Goal: Use online tool/utility: Use online tool/utility

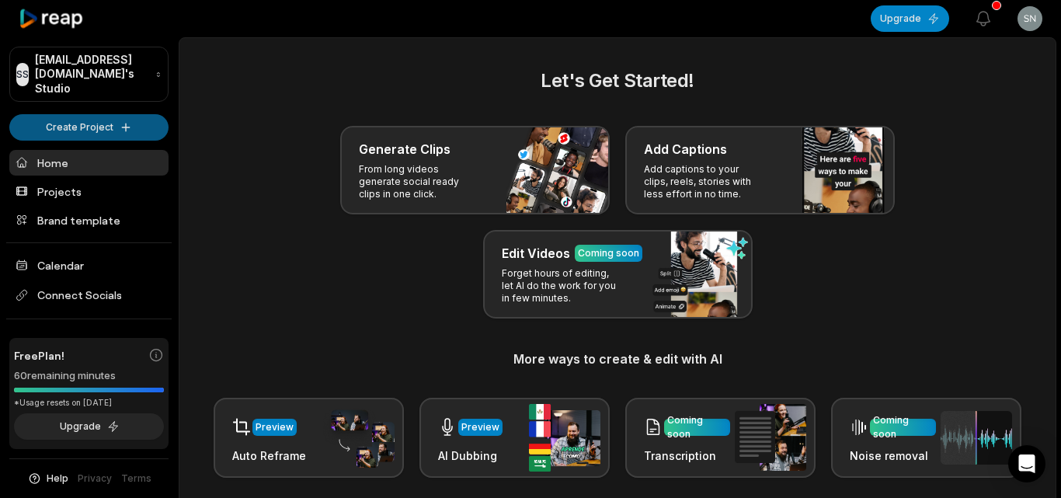
click at [96, 117] on html "SS Snbhjhln@telegmail.com's Studio Create Project Home Projects Brand template …" at bounding box center [530, 249] width 1061 height 498
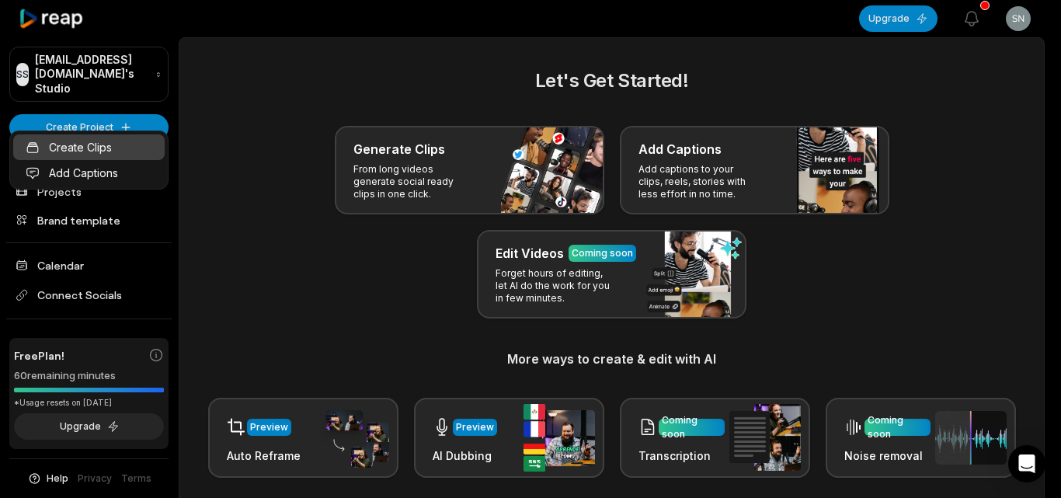
click at [117, 154] on link "Create Clips" at bounding box center [88, 147] width 151 height 26
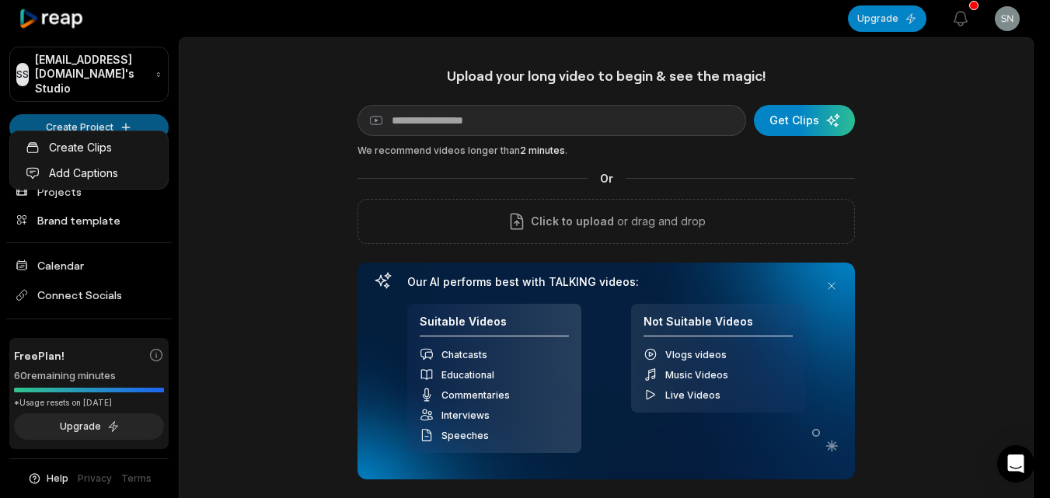
click at [84, 111] on html "SS Snbhjhln@telegmail.com's Studio Create Project Home Projects Brand template …" at bounding box center [525, 249] width 1050 height 498
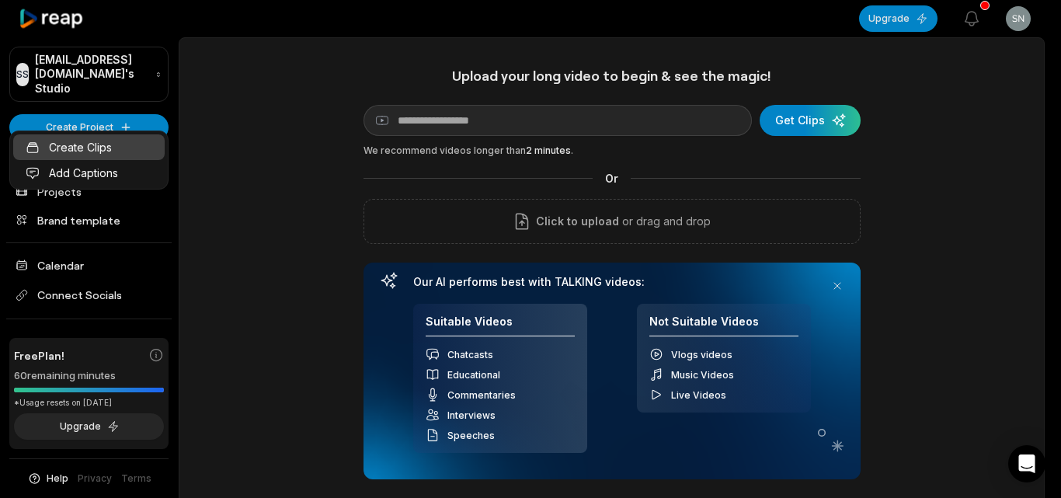
click at [149, 138] on link "Create Clips" at bounding box center [88, 147] width 151 height 26
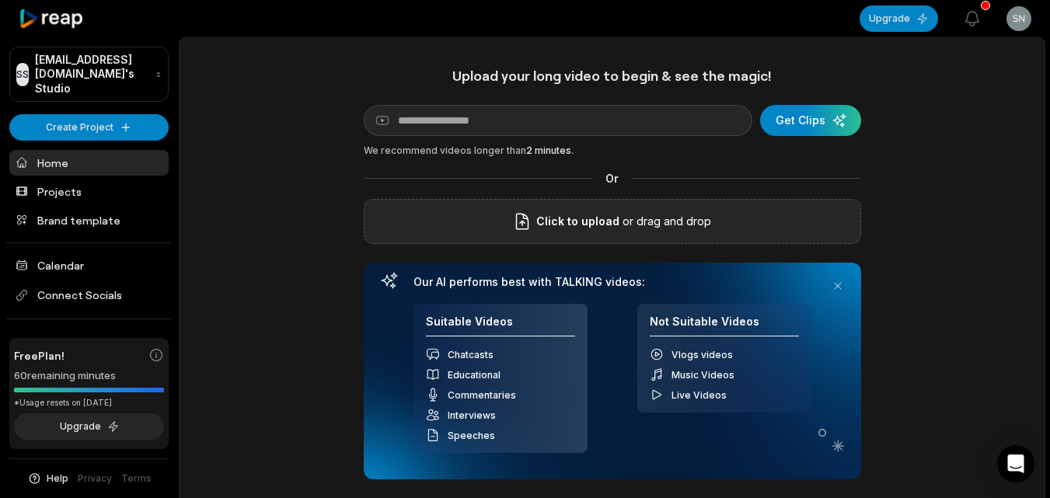
click at [573, 230] on span "Click to upload" at bounding box center [577, 221] width 83 height 19
click at [0, 0] on input "Click to upload" at bounding box center [0, 0] width 0 height 0
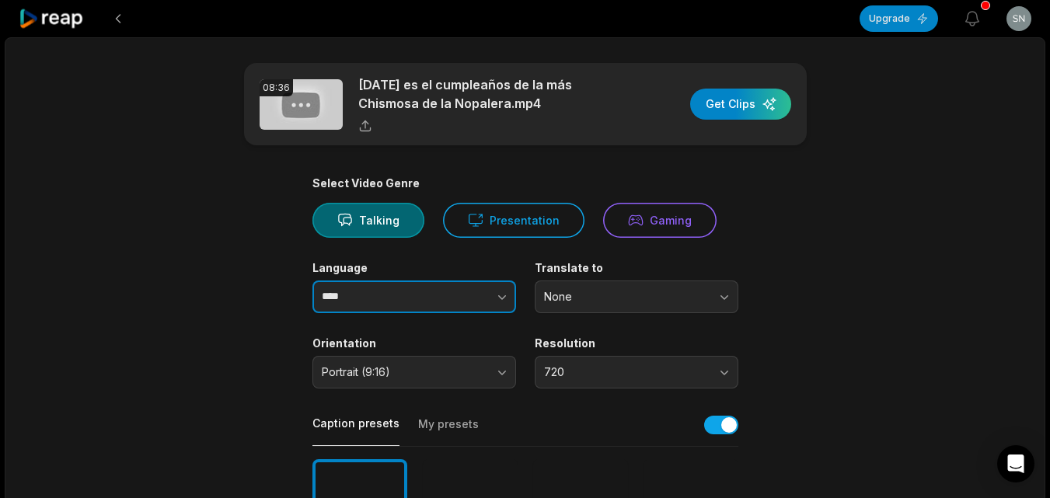
click at [456, 298] on button "button" at bounding box center [471, 296] width 89 height 33
type input "*******"
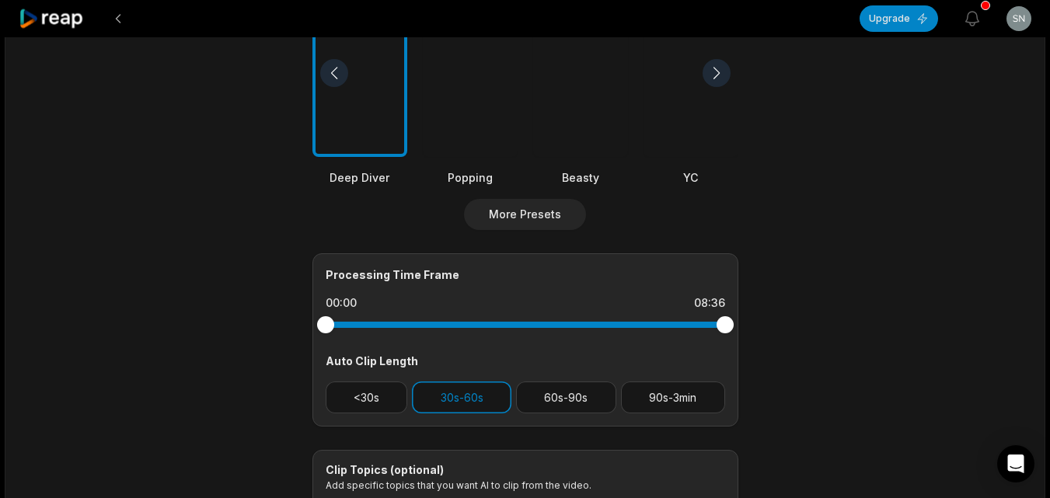
scroll to position [628, 0]
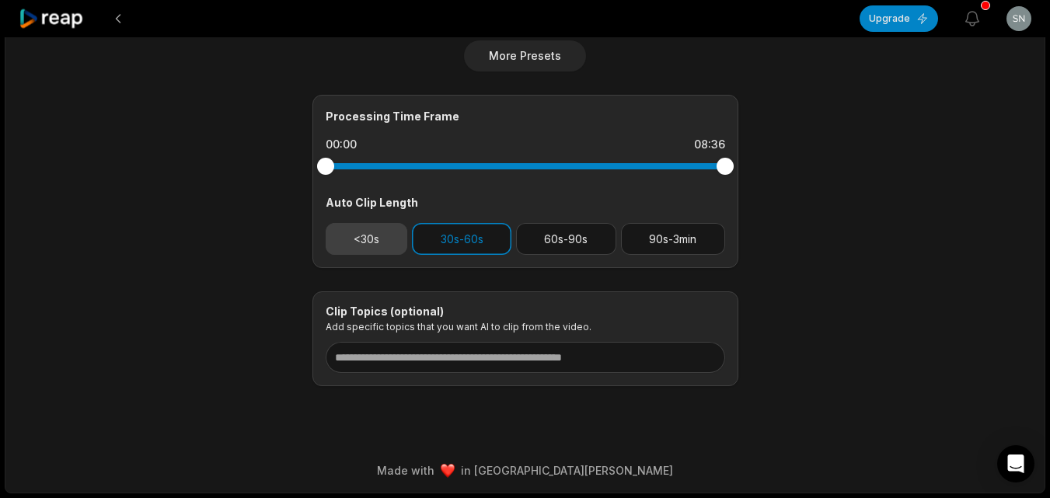
click at [357, 232] on button "<30s" at bounding box center [367, 239] width 82 height 32
click at [430, 236] on button "30s-60s" at bounding box center [461, 239] width 99 height 32
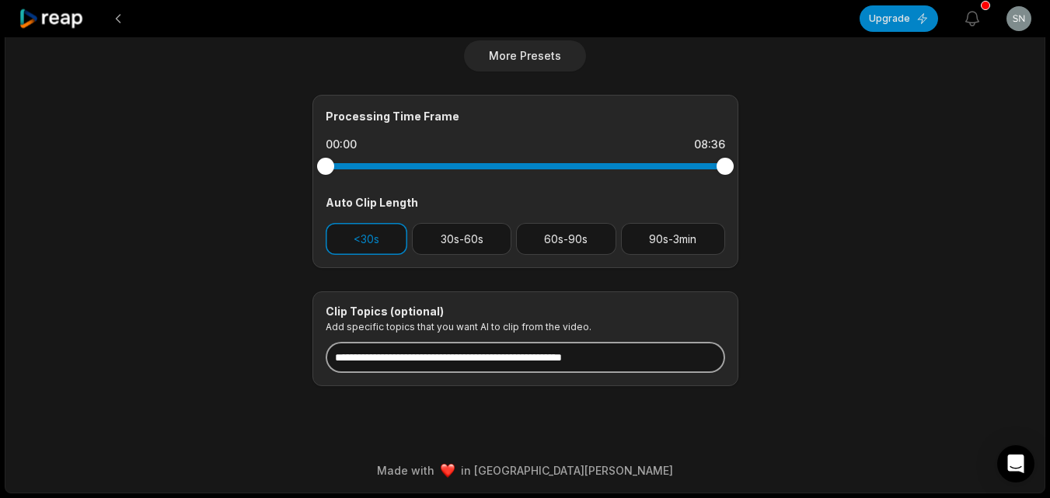
click at [470, 354] on input at bounding box center [525, 357] width 399 height 31
paste input "**********"
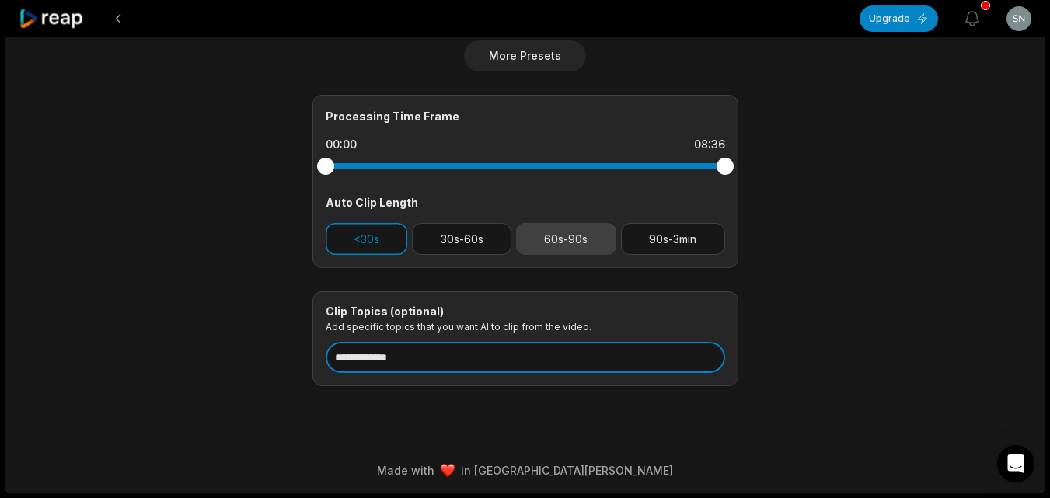
scroll to position [538, 0]
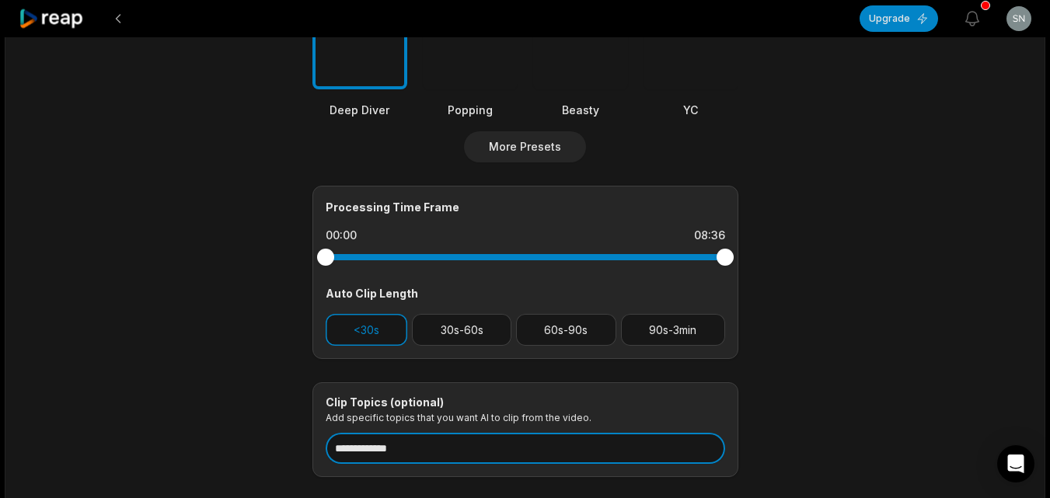
type input "**********"
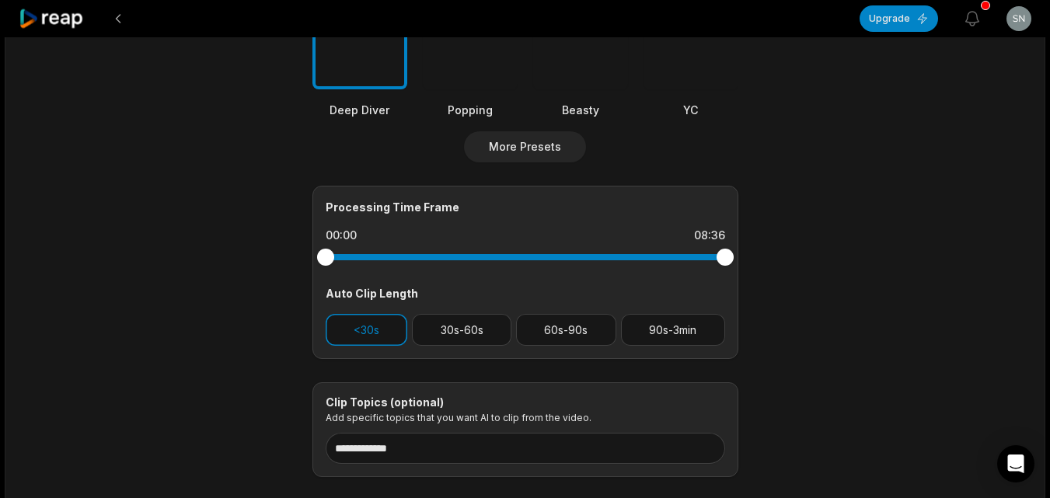
click at [559, 214] on div "**********" at bounding box center [525, 58] width 426 height 838
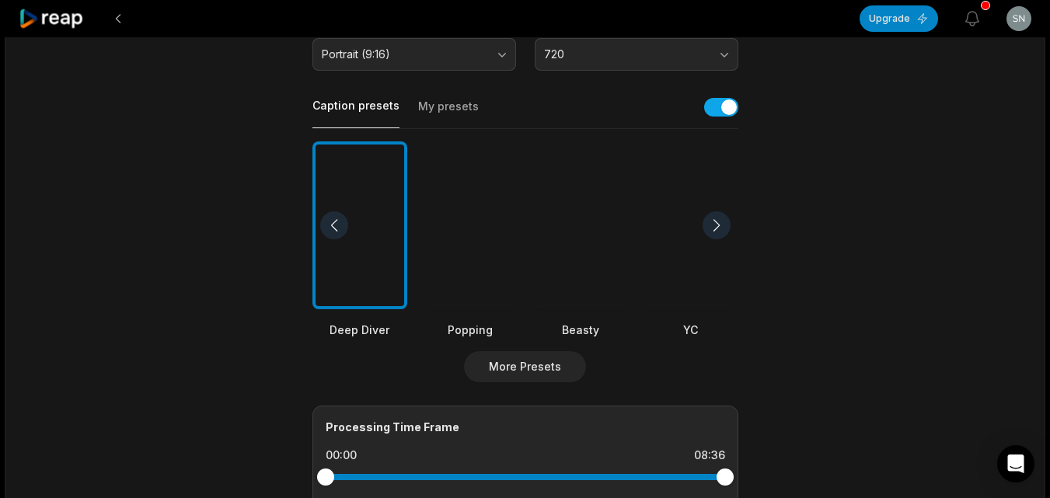
click at [583, 243] on div at bounding box center [580, 225] width 95 height 169
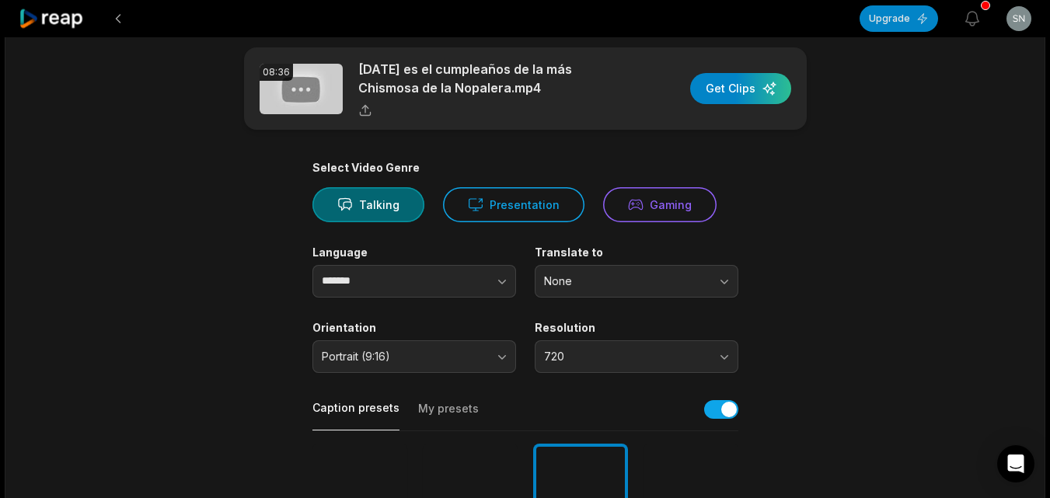
scroll to position [0, 0]
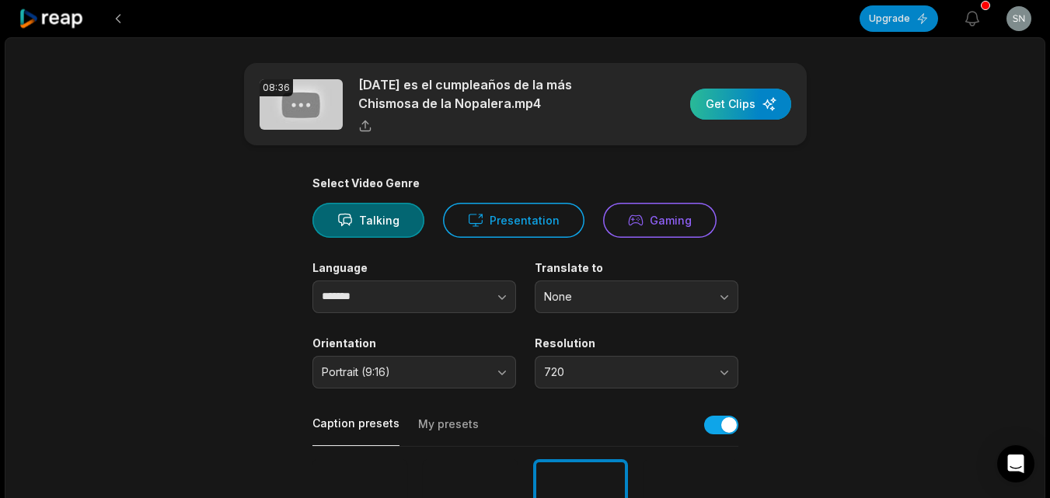
click at [726, 110] on div "button" at bounding box center [740, 104] width 101 height 31
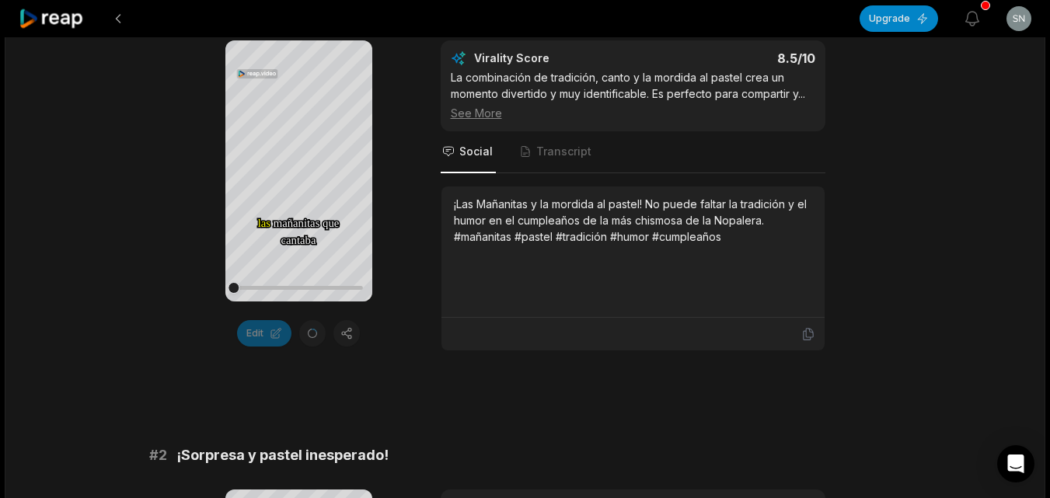
scroll to position [311, 0]
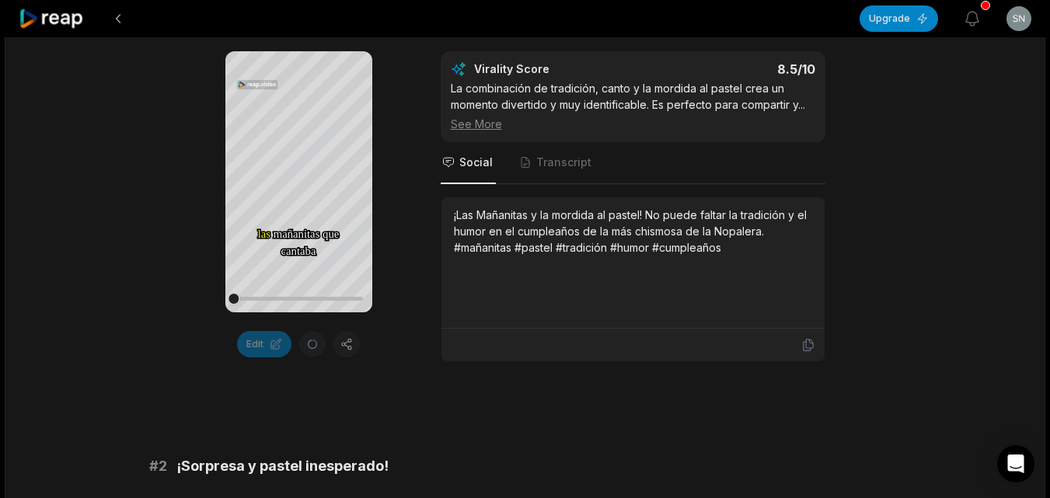
click at [53, 16] on icon at bounding box center [52, 19] width 66 height 21
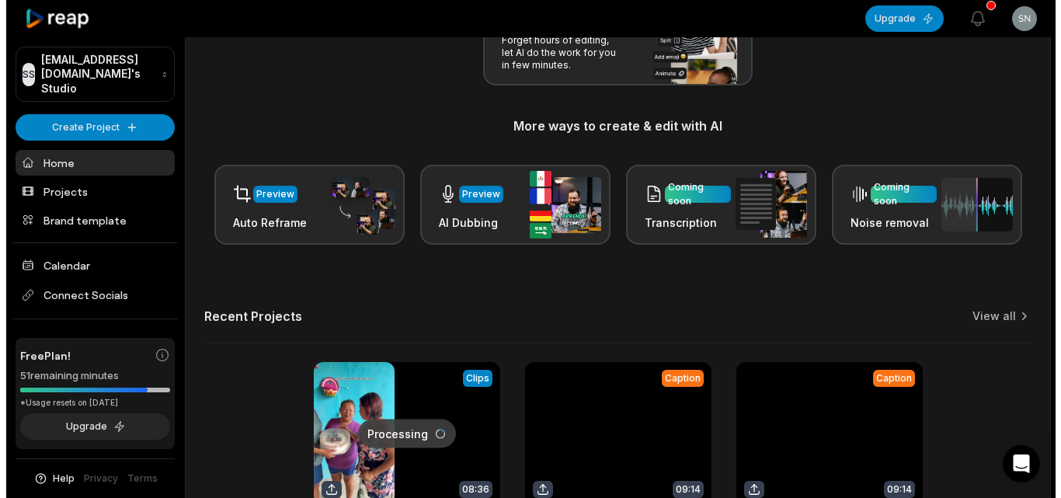
scroll to position [381, 0]
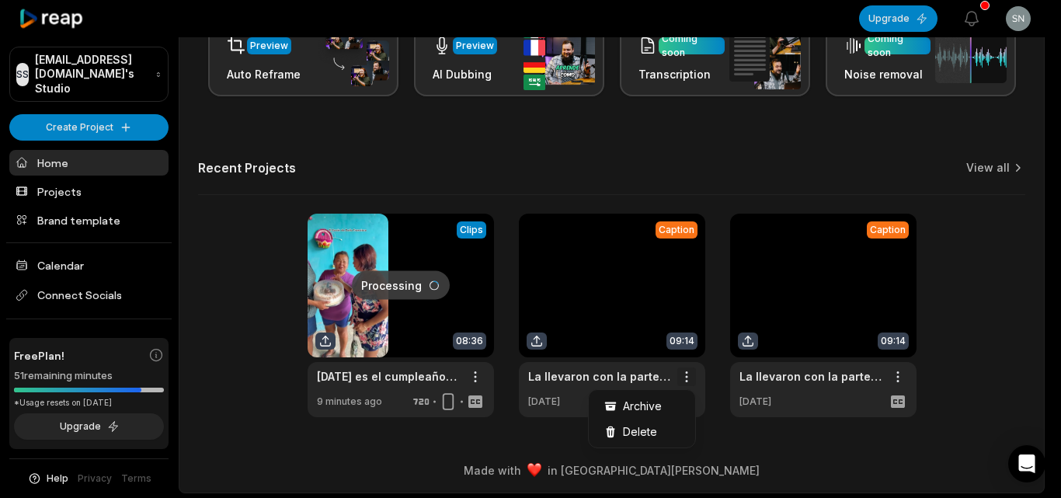
click at [653, 429] on span "Delete" at bounding box center [640, 431] width 34 height 16
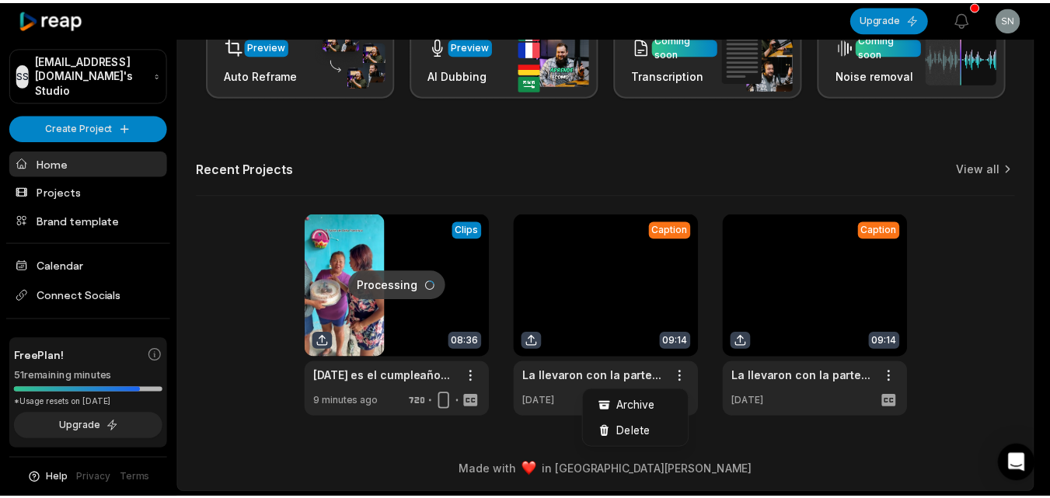
scroll to position [0, 0]
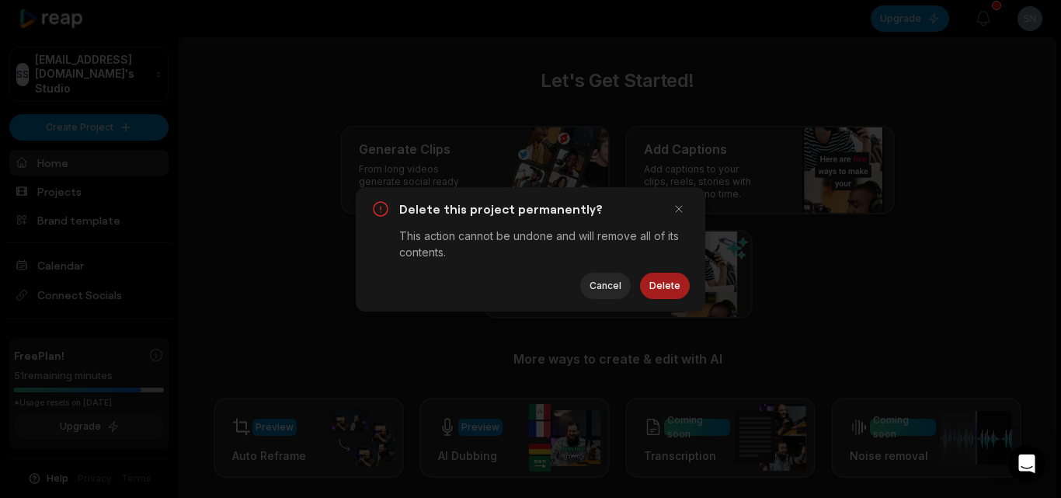
click at [665, 289] on button "Delete" at bounding box center [665, 286] width 50 height 26
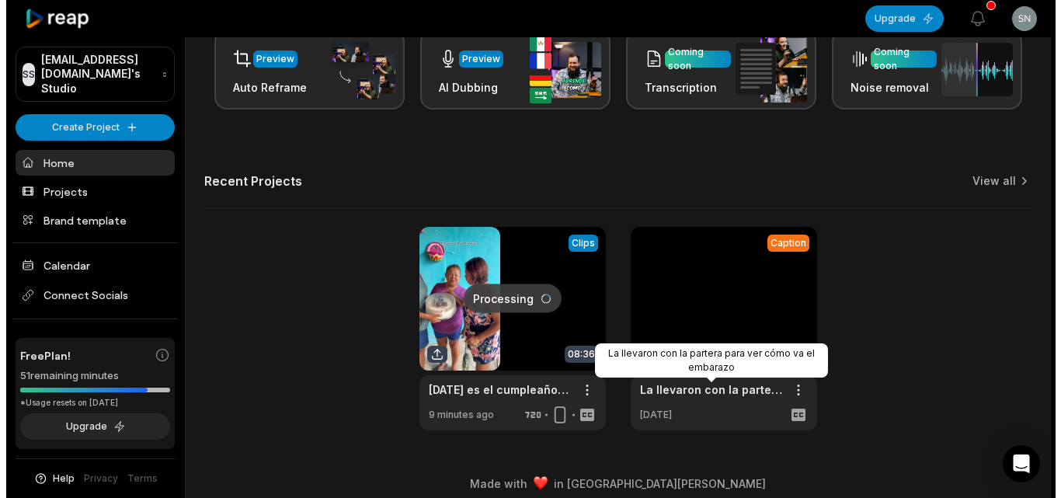
scroll to position [381, 0]
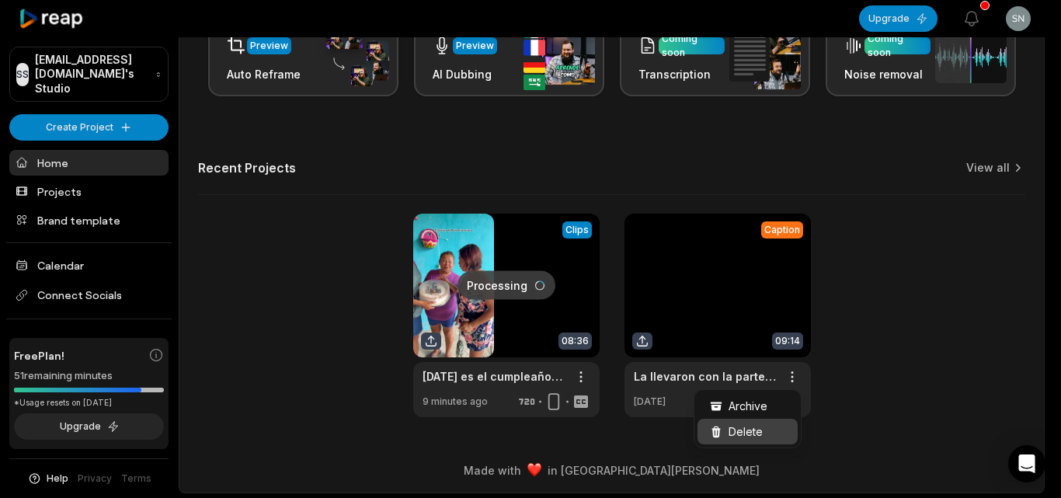
click at [750, 421] on div "Delete" at bounding box center [748, 432] width 100 height 26
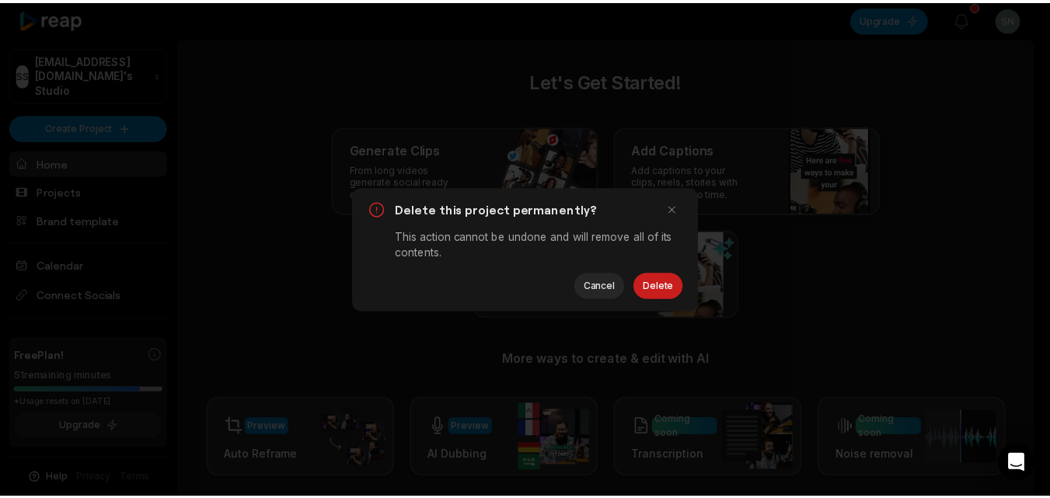
scroll to position [0, 0]
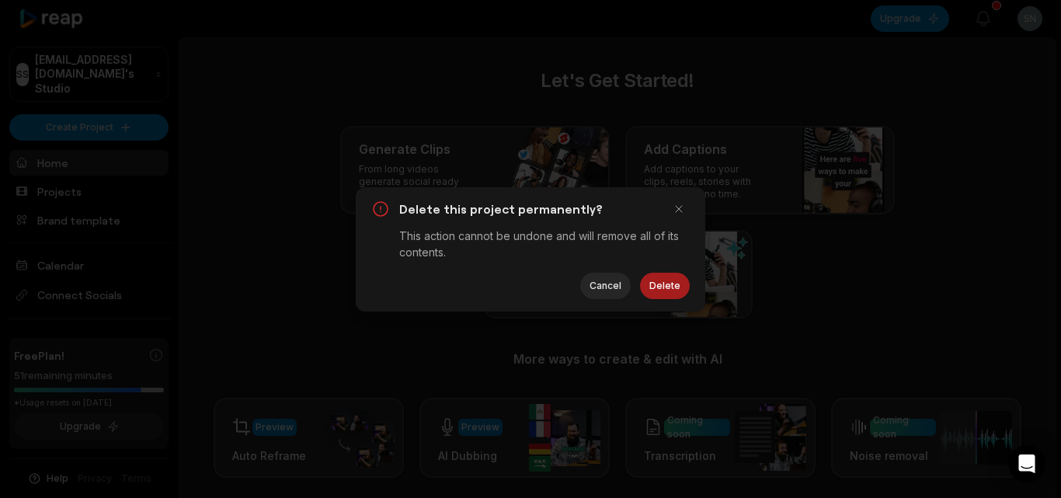
click at [663, 284] on button "Delete" at bounding box center [665, 286] width 50 height 26
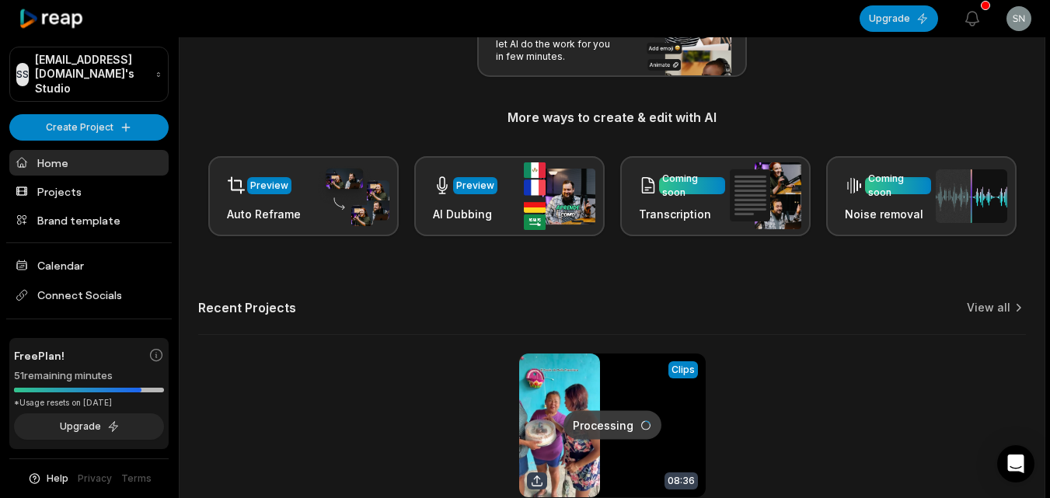
scroll to position [311, 0]
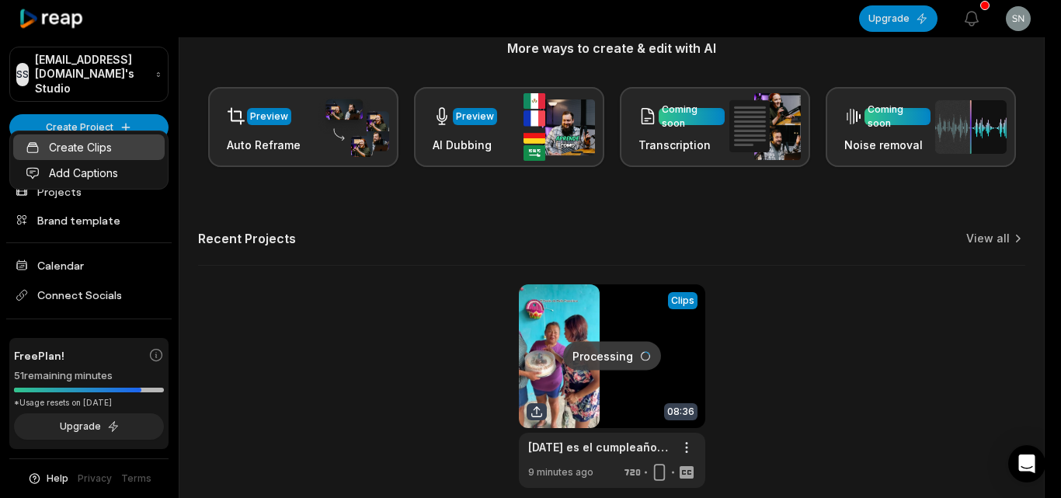
click at [126, 156] on link "Create Clips" at bounding box center [88, 147] width 151 height 26
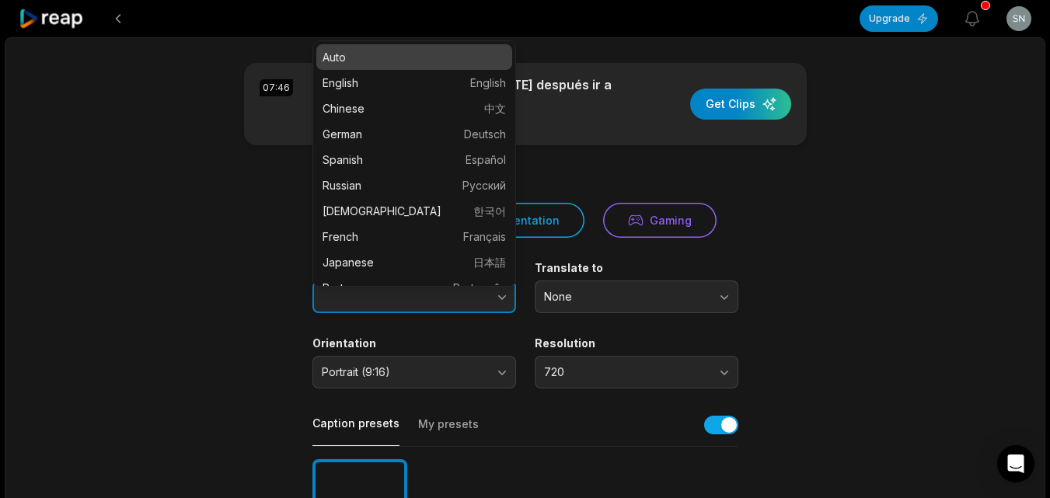
click at [493, 305] on button "button" at bounding box center [471, 296] width 89 height 33
type input "*******"
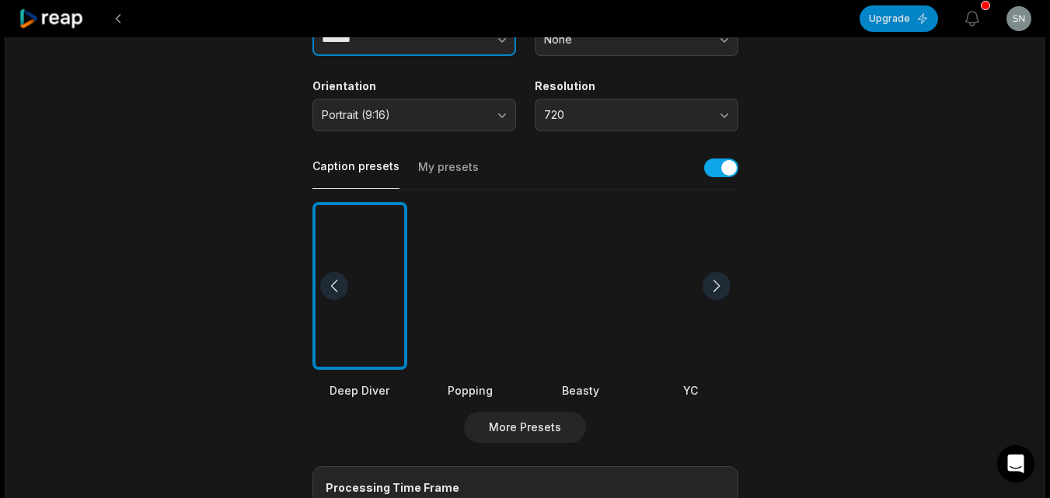
scroll to position [388, 0]
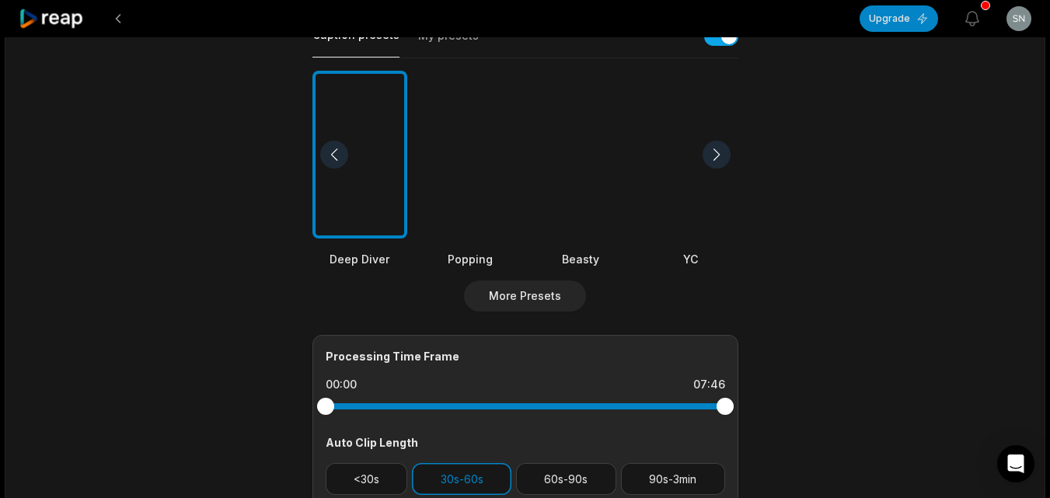
click at [594, 190] on div at bounding box center [580, 155] width 95 height 169
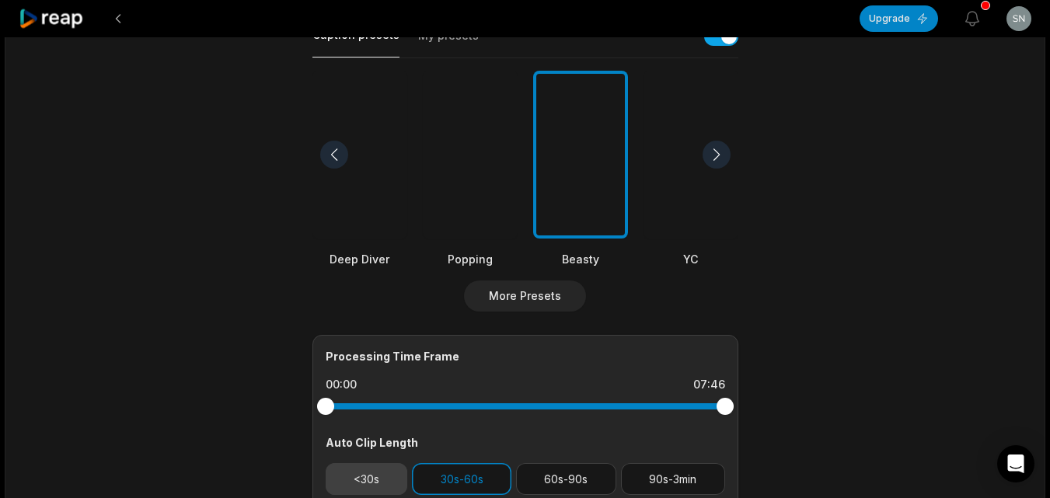
click at [402, 481] on button "<30s" at bounding box center [367, 479] width 82 height 32
click at [431, 485] on button "30s-60s" at bounding box center [461, 479] width 99 height 32
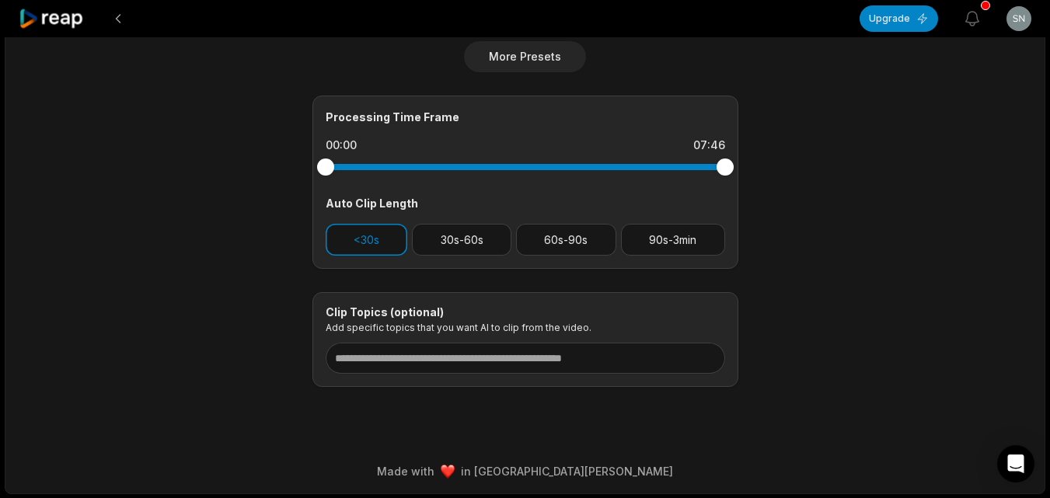
scroll to position [628, 0]
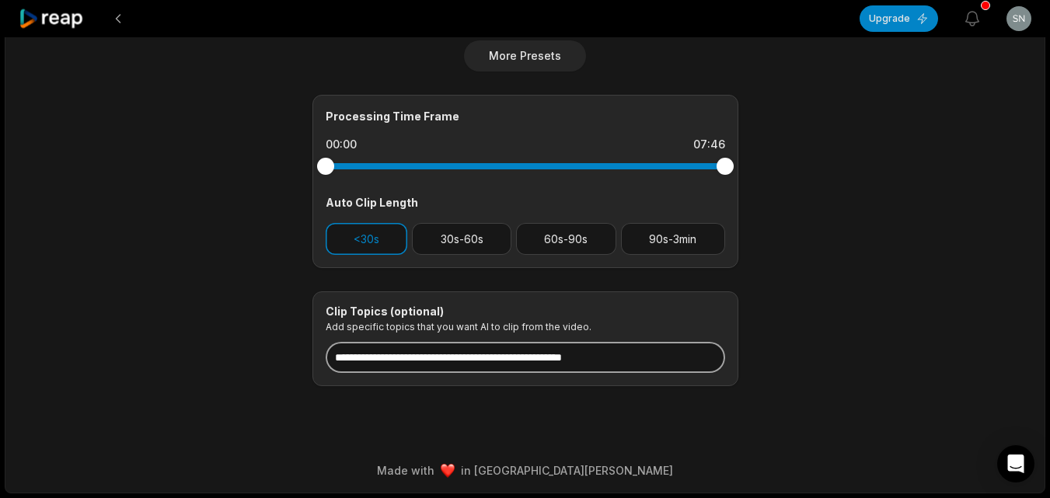
click at [430, 359] on input at bounding box center [525, 357] width 399 height 31
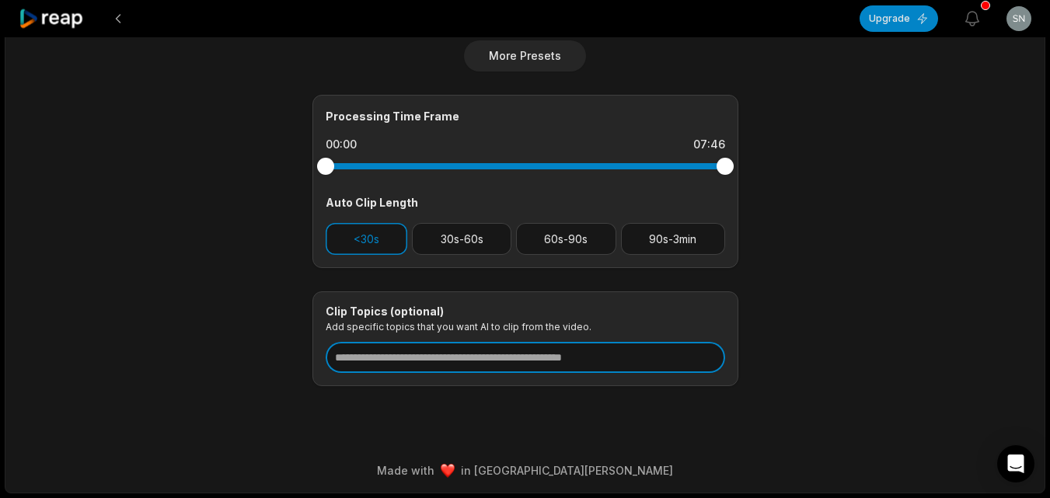
paste input "**********"
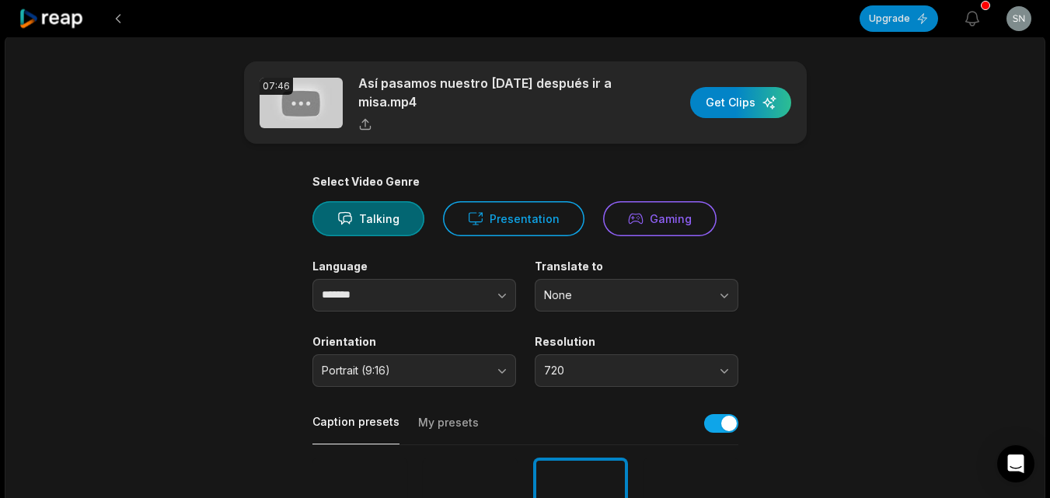
scroll to position [0, 0]
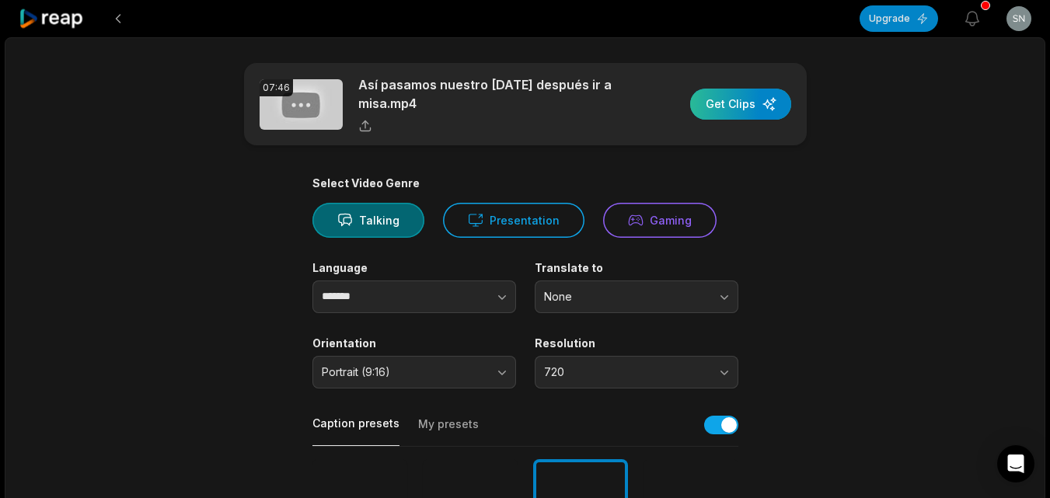
type input "**********"
click at [722, 112] on div "button" at bounding box center [740, 104] width 101 height 31
